Goal: Find specific fact: Find specific fact

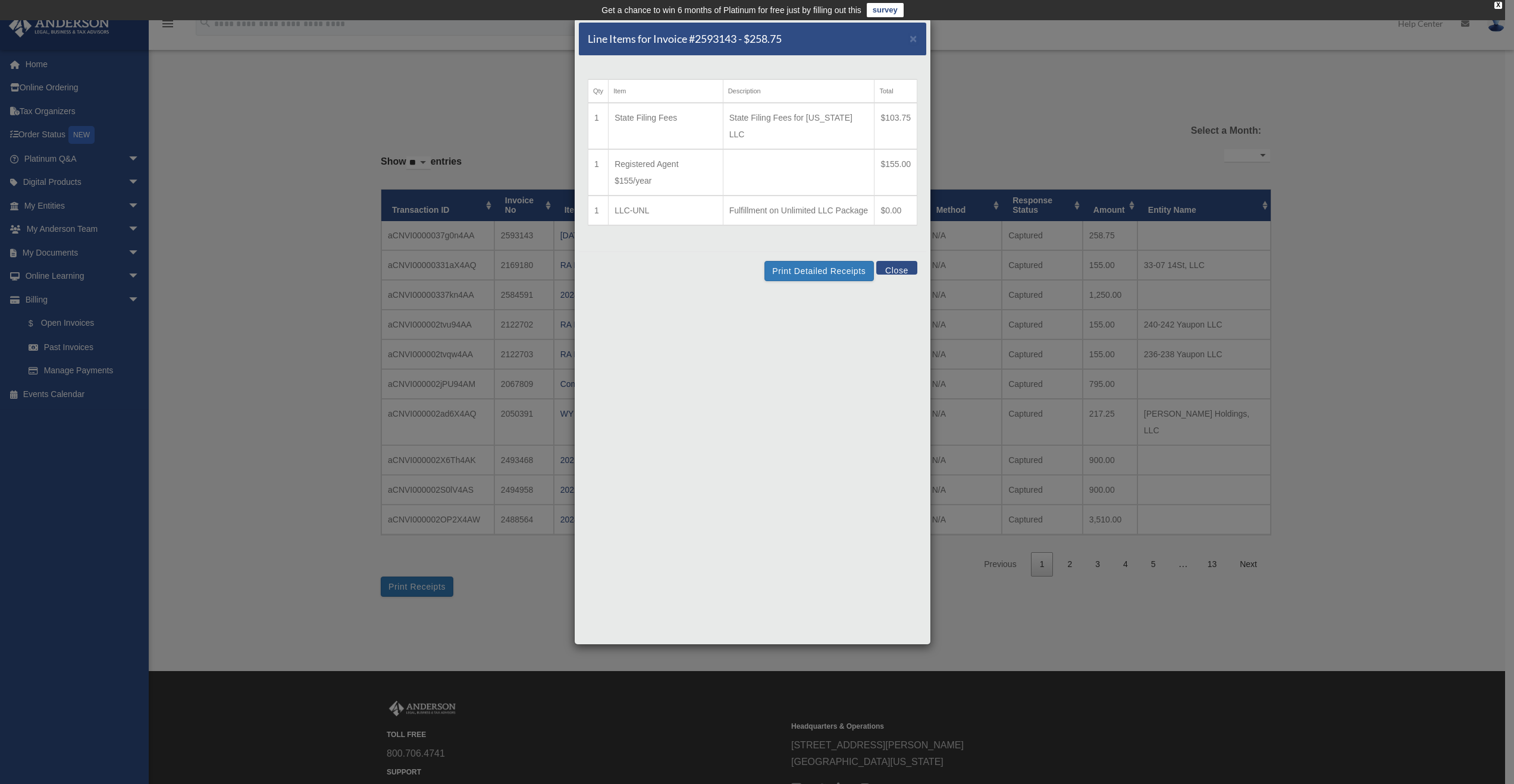
select select
click at [911, 41] on span "×" at bounding box center [913, 39] width 8 height 14
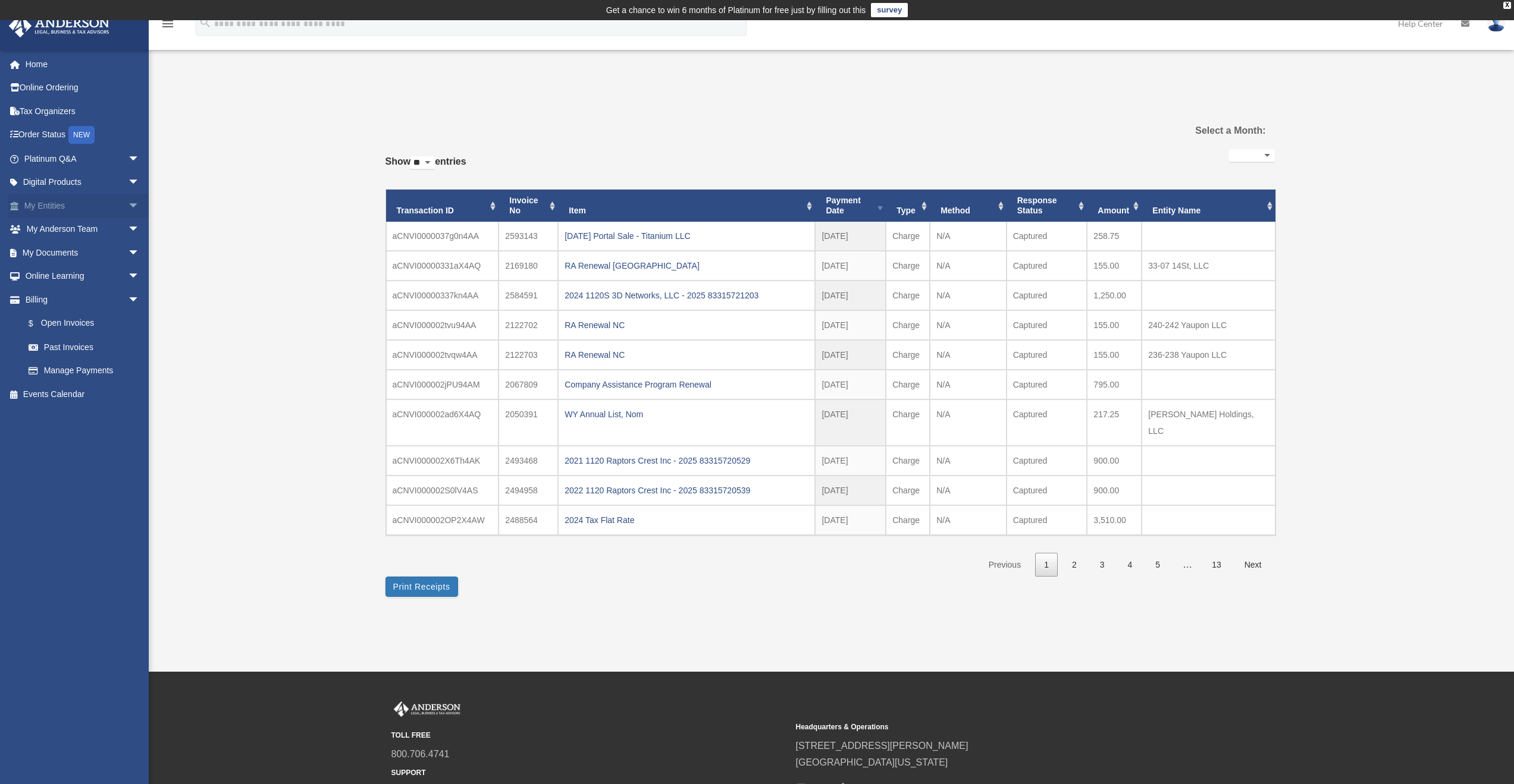
click at [54, 205] on link "My Entities arrow_drop_down" at bounding box center [82, 205] width 149 height 24
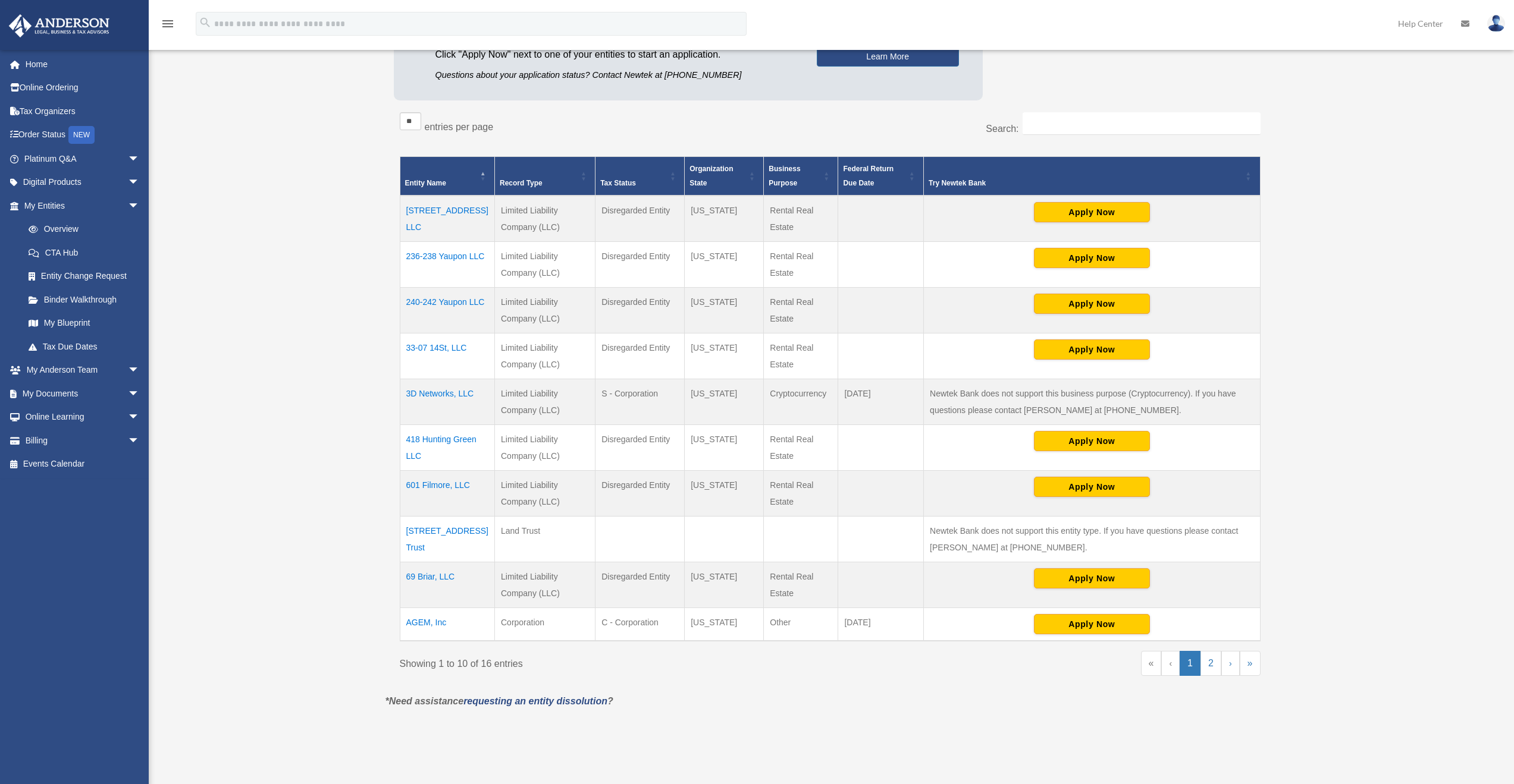
scroll to position [198, 0]
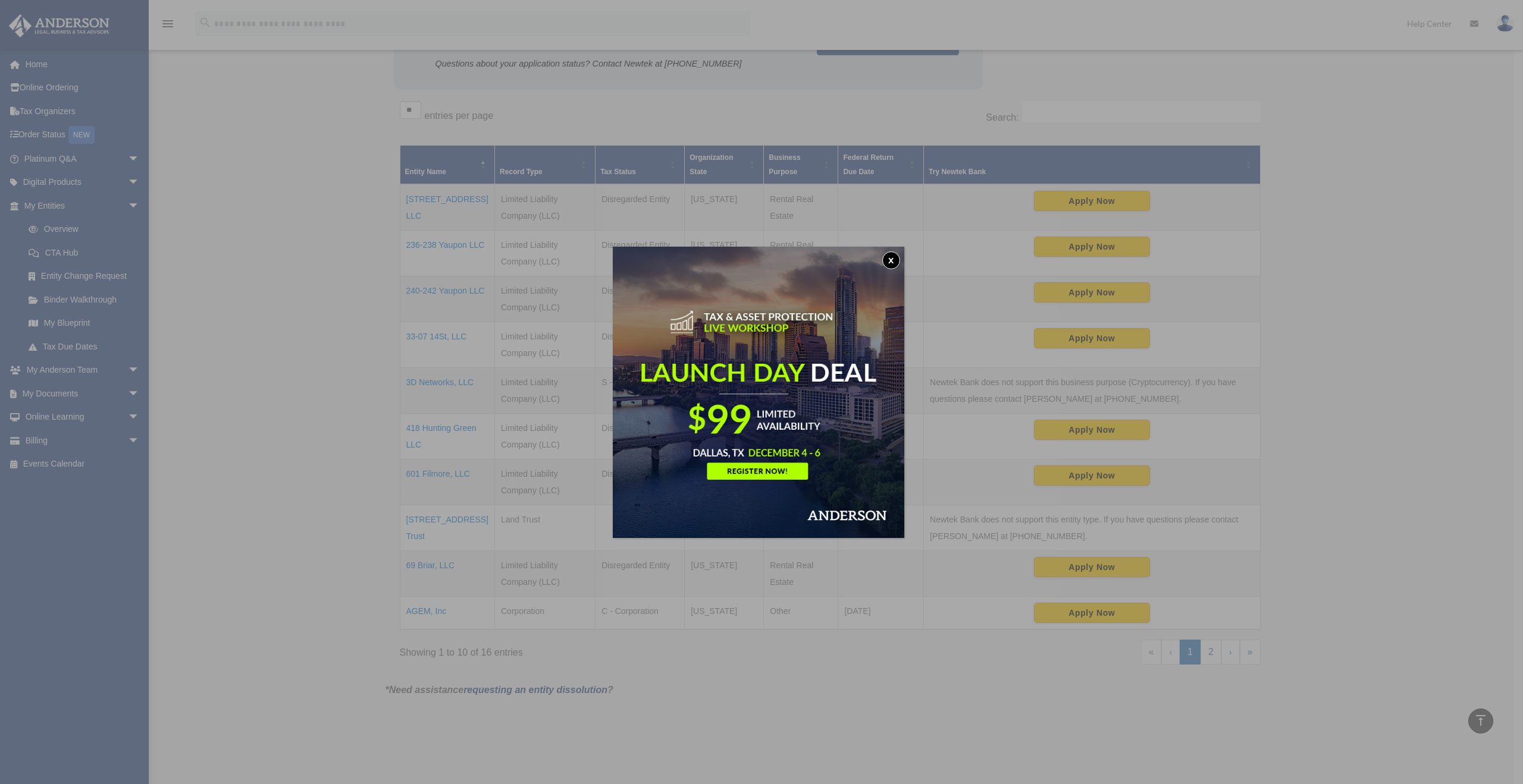
click at [889, 257] on button "x" at bounding box center [891, 260] width 18 height 18
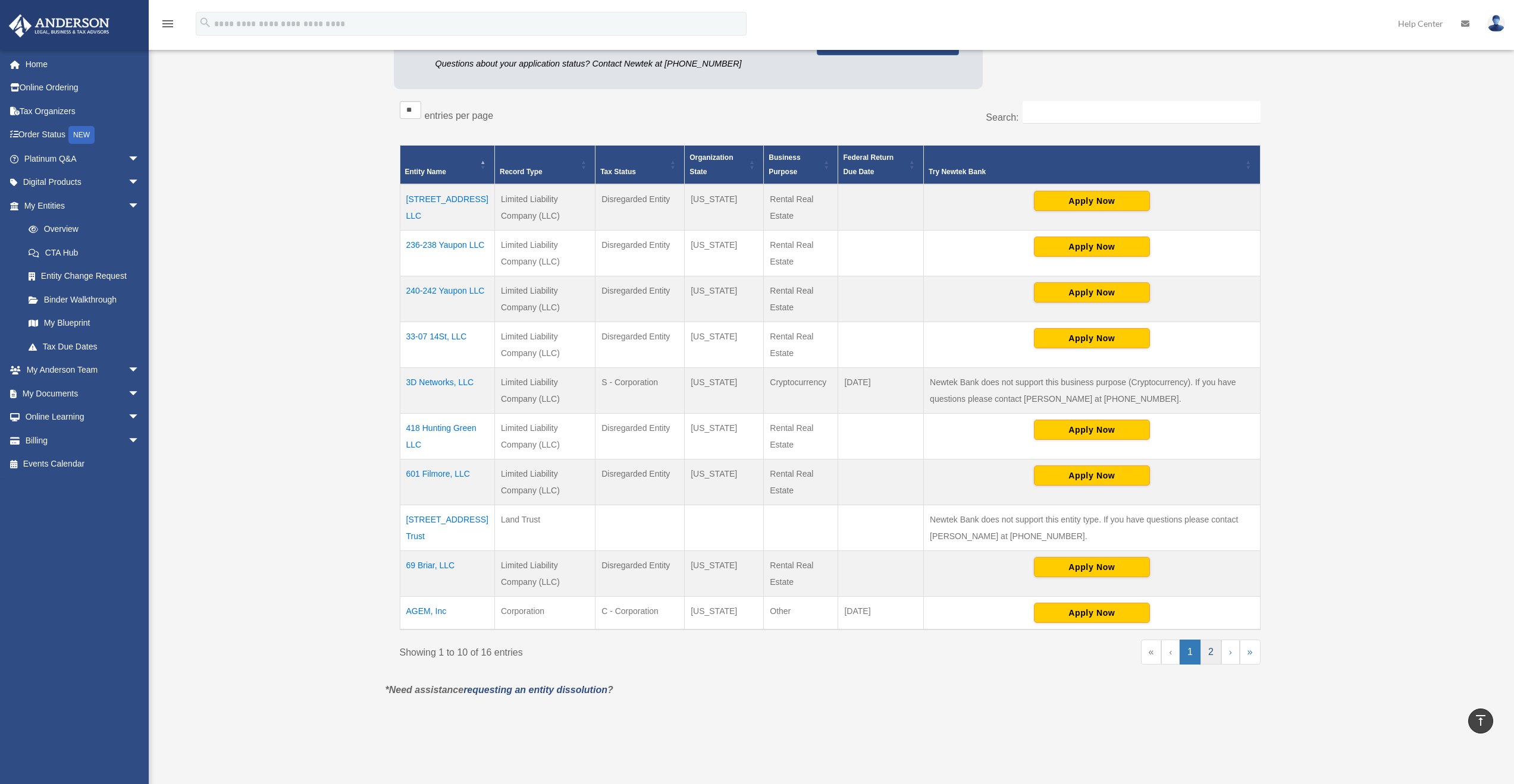
click at [1209, 653] on link "2" at bounding box center [1210, 652] width 21 height 25
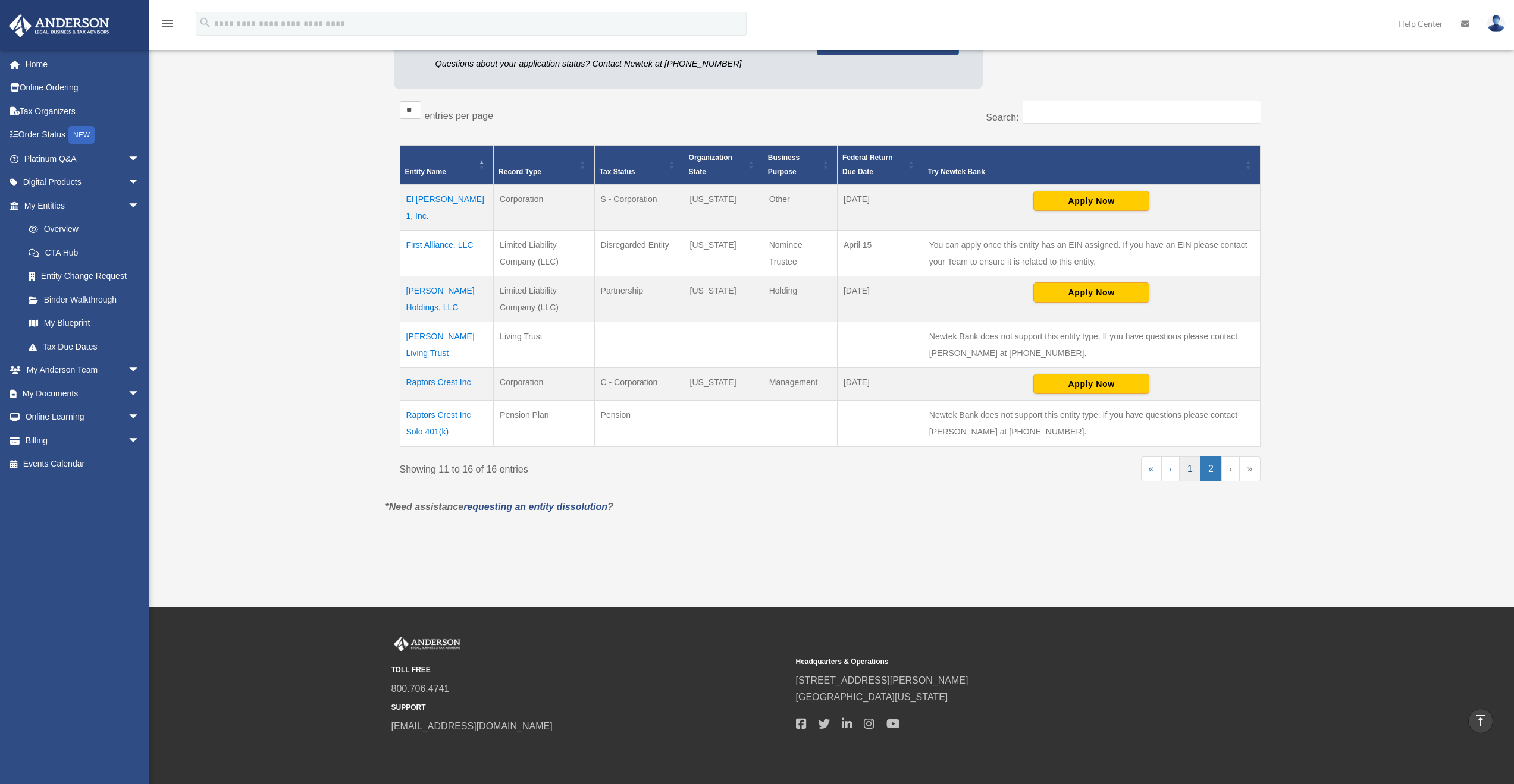
click at [1188, 459] on link "1" at bounding box center [1190, 469] width 21 height 25
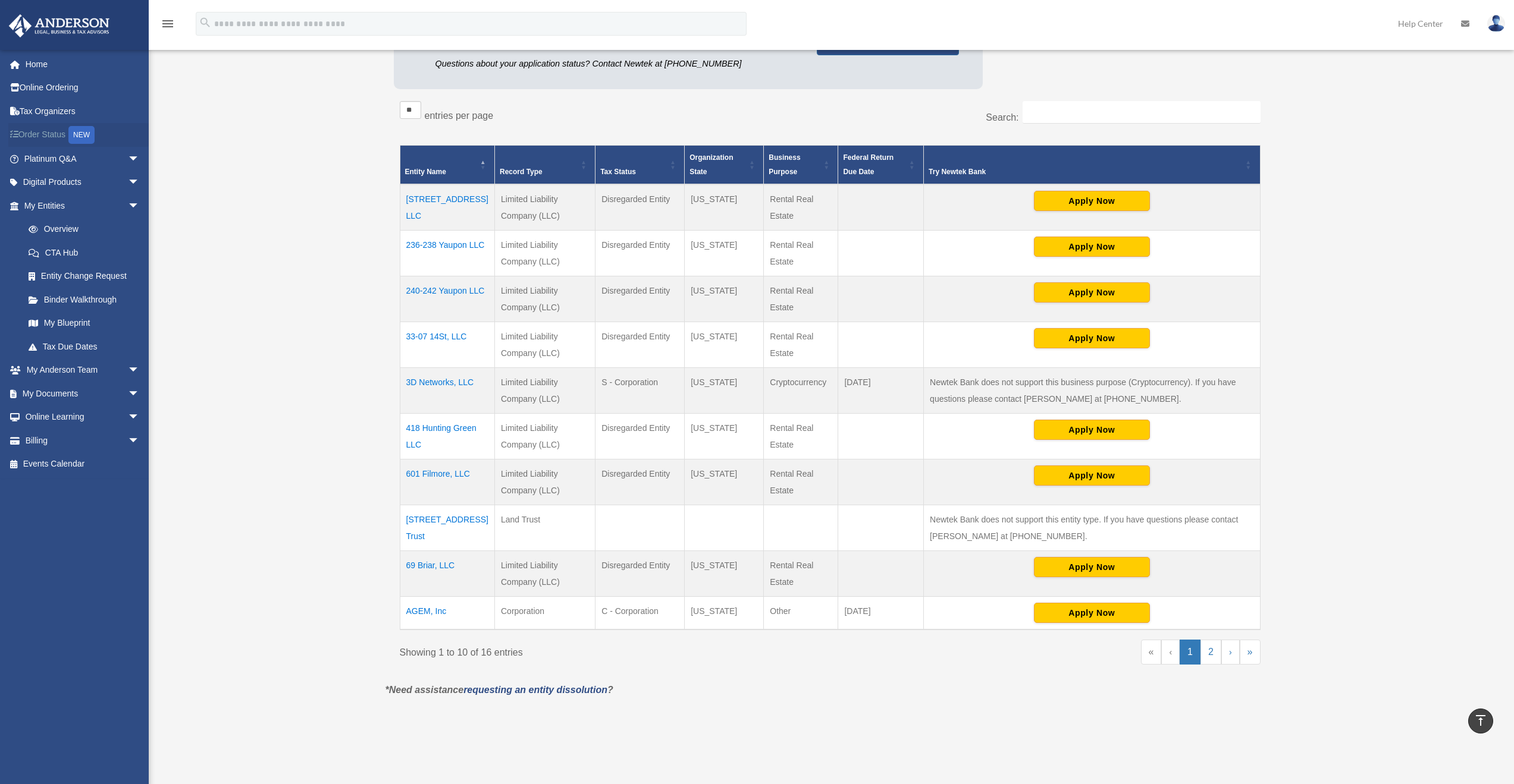
click at [50, 136] on link "Order Status NEW" at bounding box center [82, 136] width 149 height 25
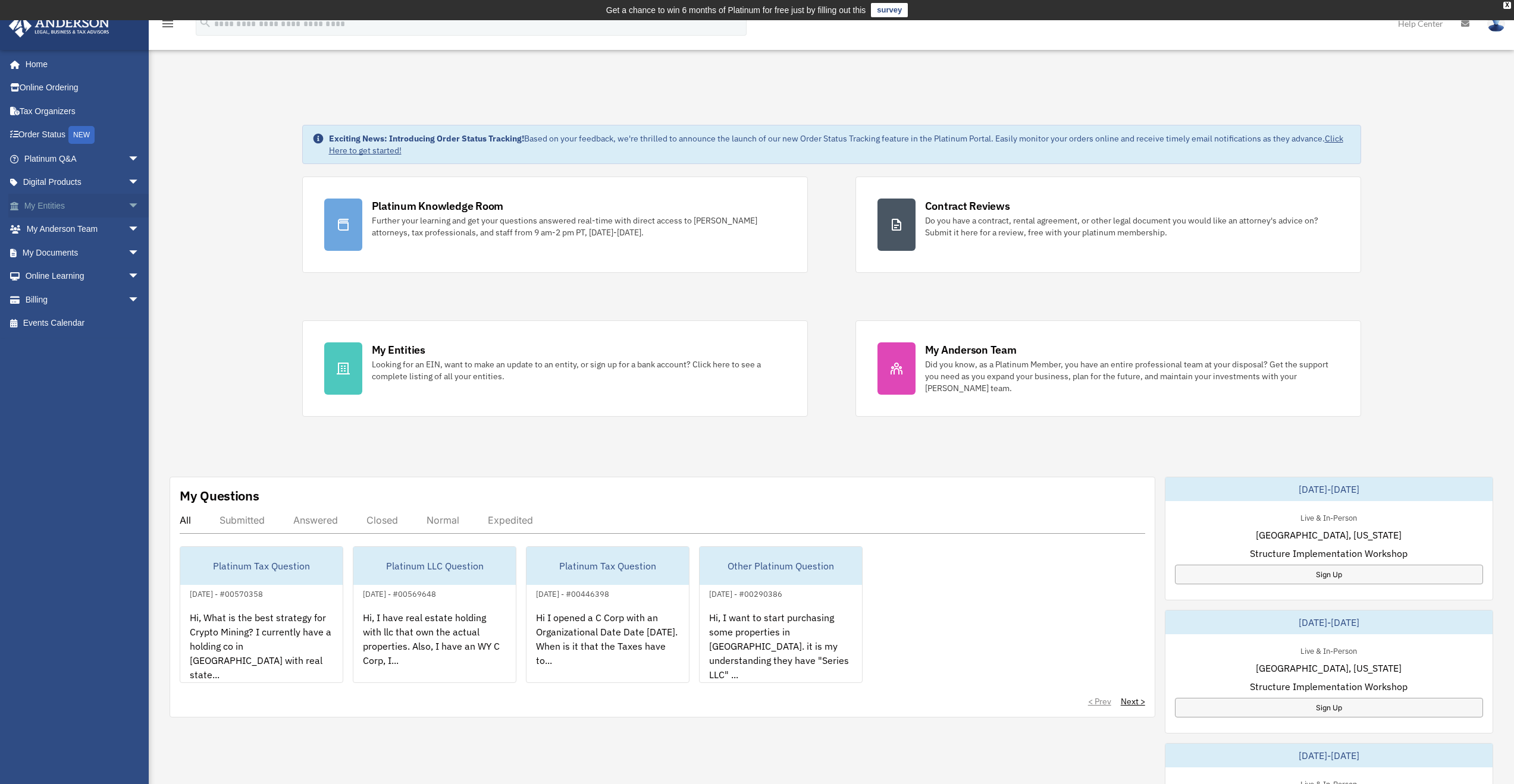
click at [47, 200] on link "My Entities arrow_drop_down" at bounding box center [82, 205] width 149 height 24
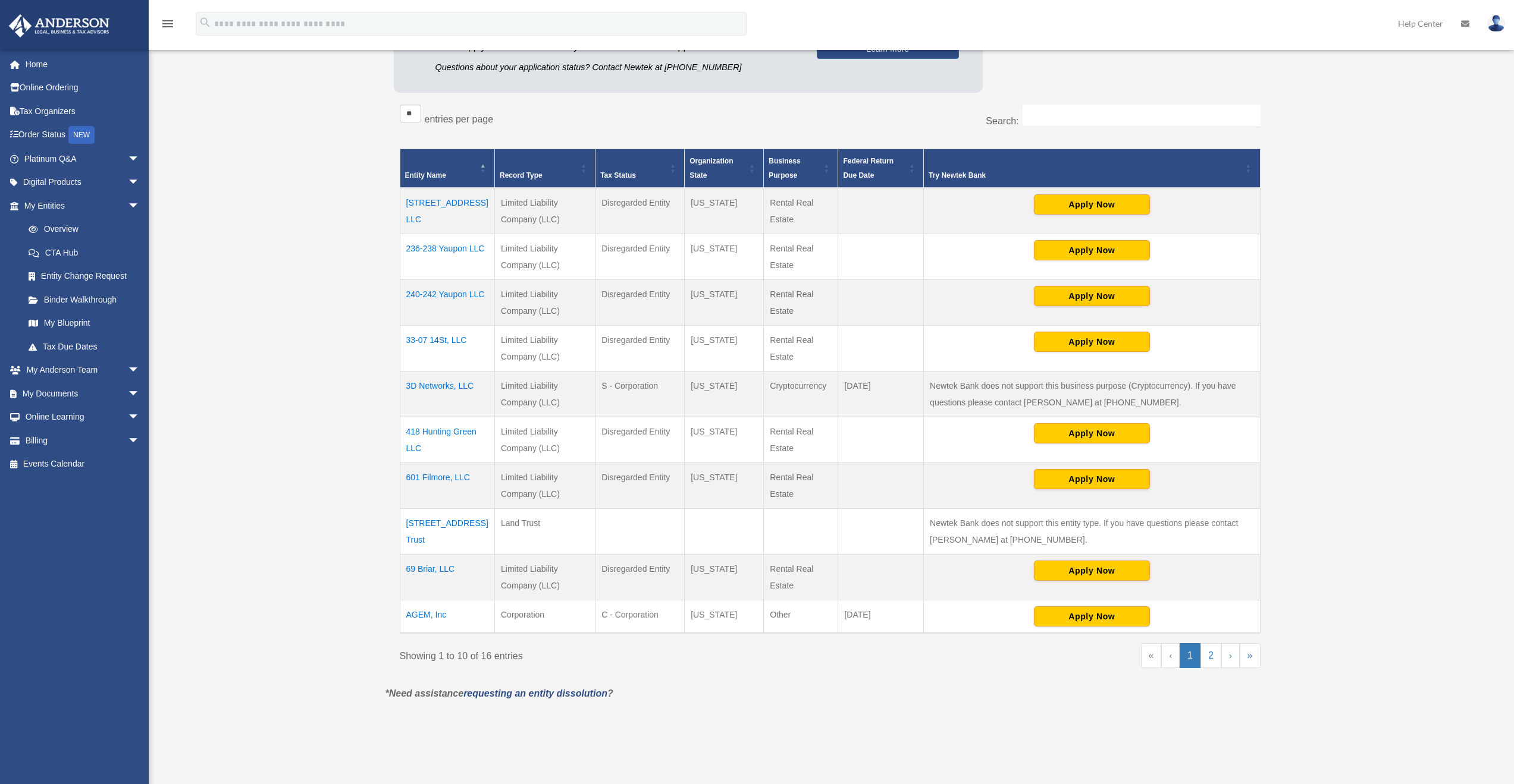
scroll to position [198, 0]
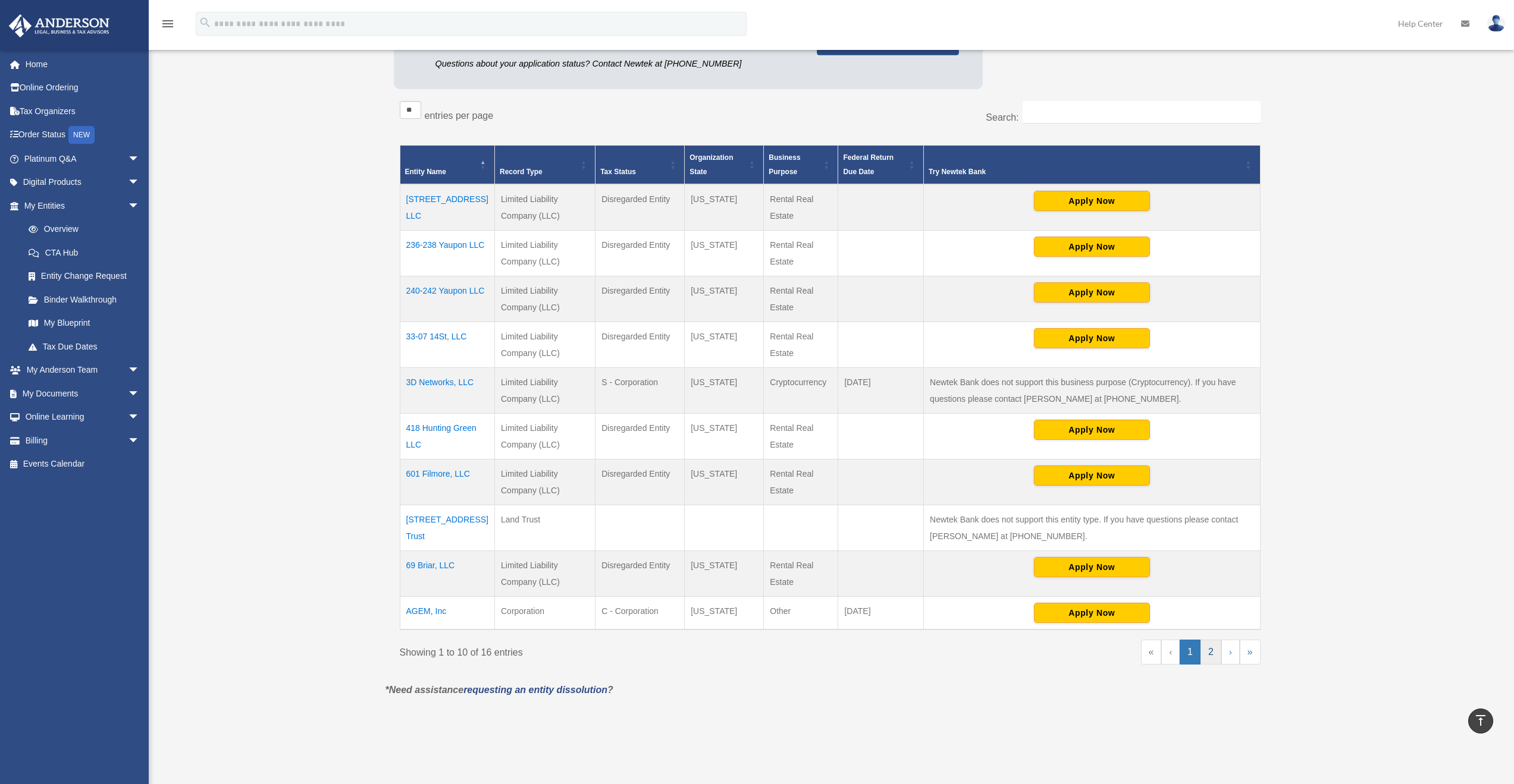
click at [1205, 652] on link "2" at bounding box center [1210, 652] width 21 height 25
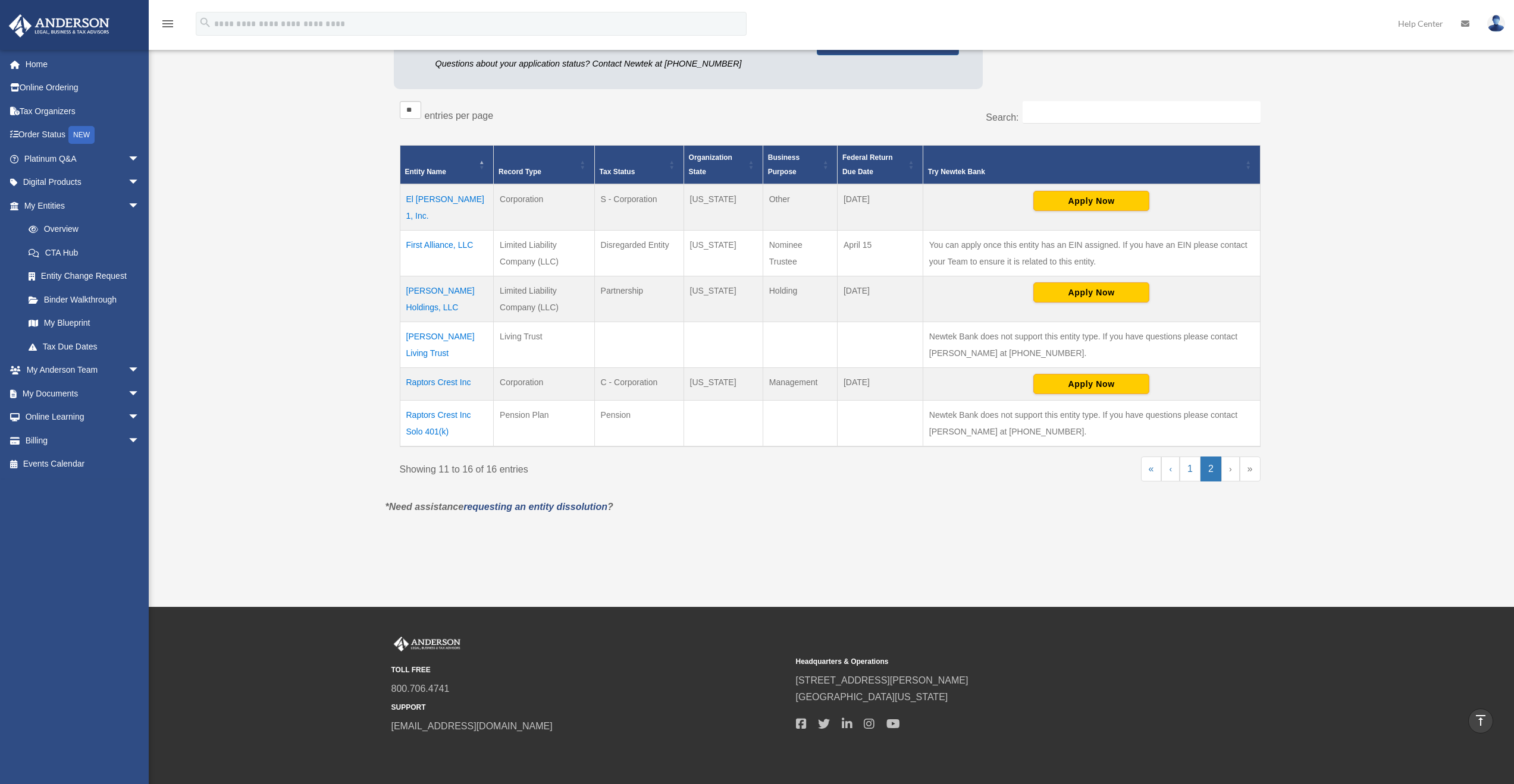
click at [450, 231] on td "First Alliance, LLC" at bounding box center [446, 253] width 94 height 46
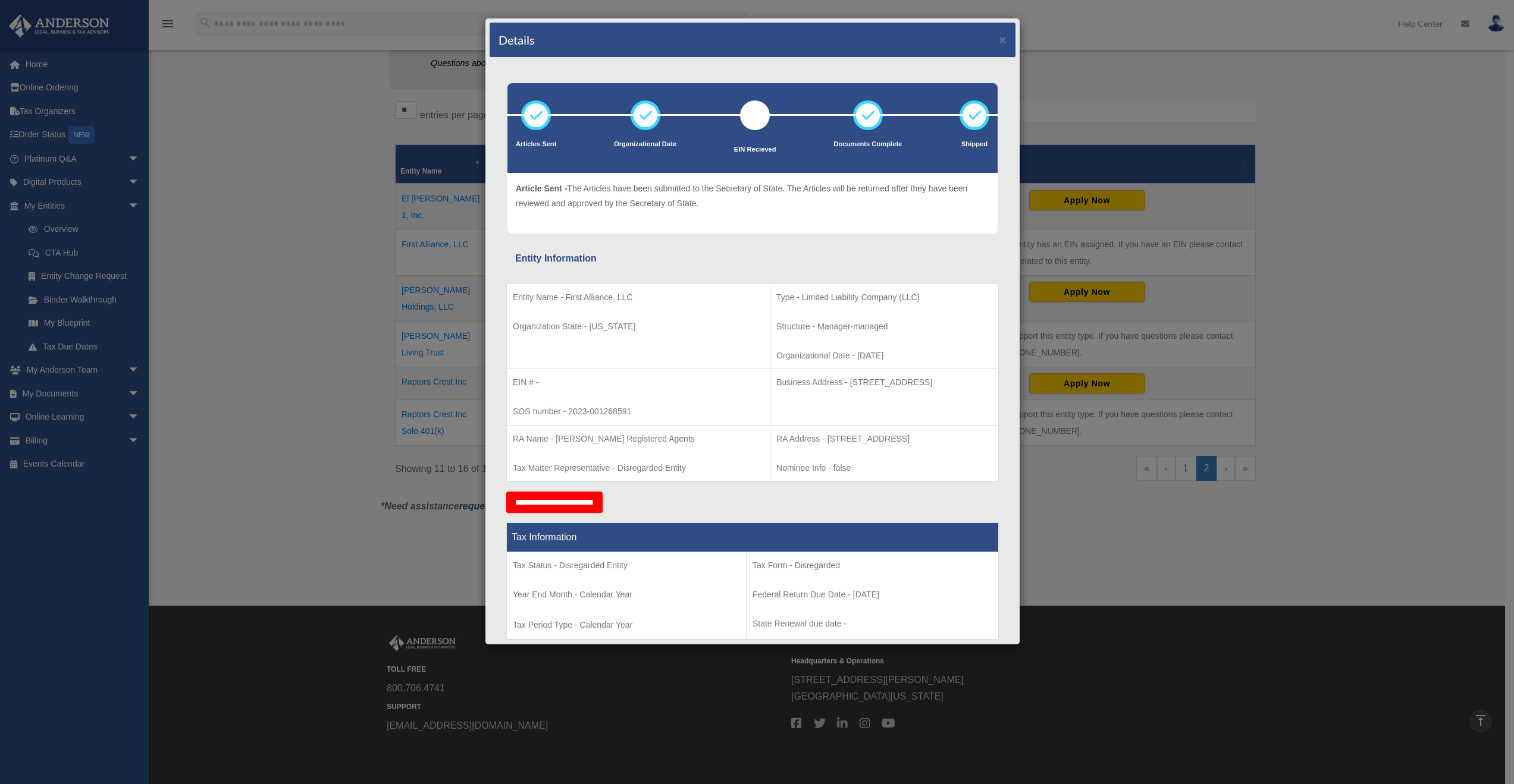
drag, startPoint x: 786, startPoint y: 383, endPoint x: 939, endPoint y: 389, distance: 153.1
click at [939, 389] on p "Business Address - 1718 Capitol Ave., Cheyenne, Wy 82001" at bounding box center [884, 382] width 216 height 15
copy p "1718 Capitol Ave., Cheyenne, Wy 82001"
